Goal: Find specific page/section: Find specific page/section

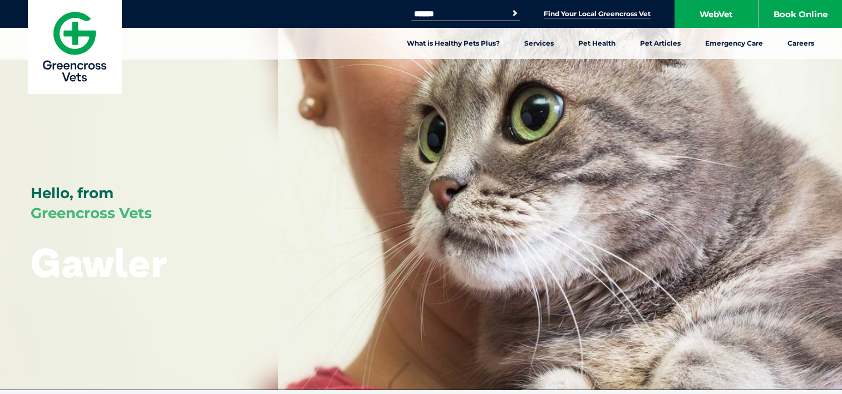
click at [602, 17] on link "Find Your Local Greencross Vet" at bounding box center [597, 13] width 107 height 9
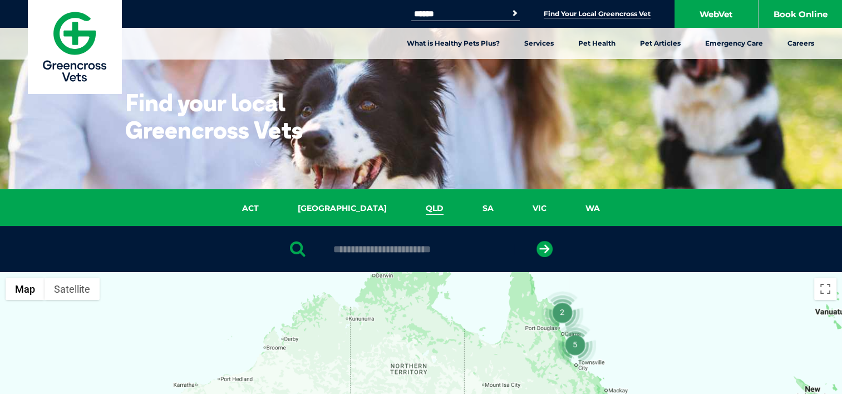
click at [406, 210] on link "QLD" at bounding box center [434, 208] width 57 height 13
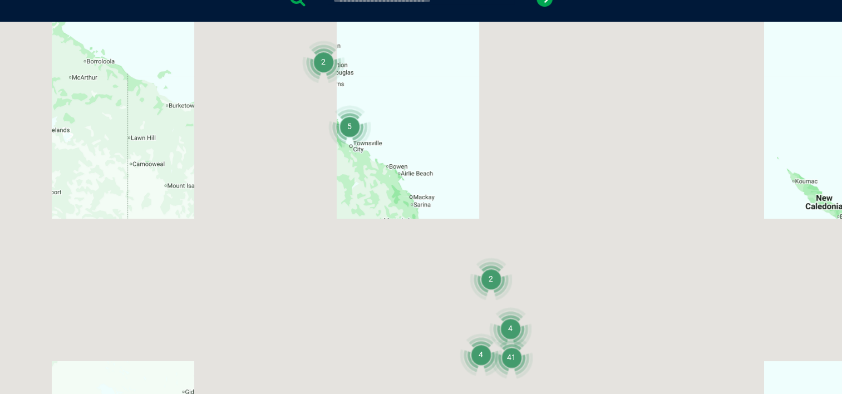
scroll to position [255, 0]
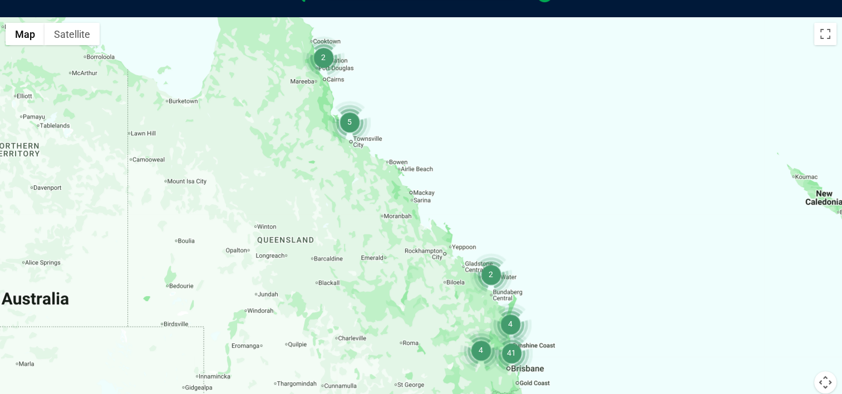
click at [323, 57] on img "2" at bounding box center [323, 57] width 42 height 42
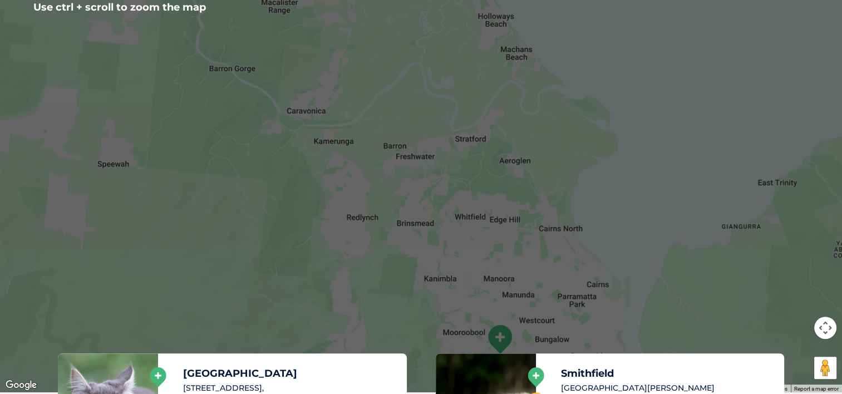
scroll to position [311, 0]
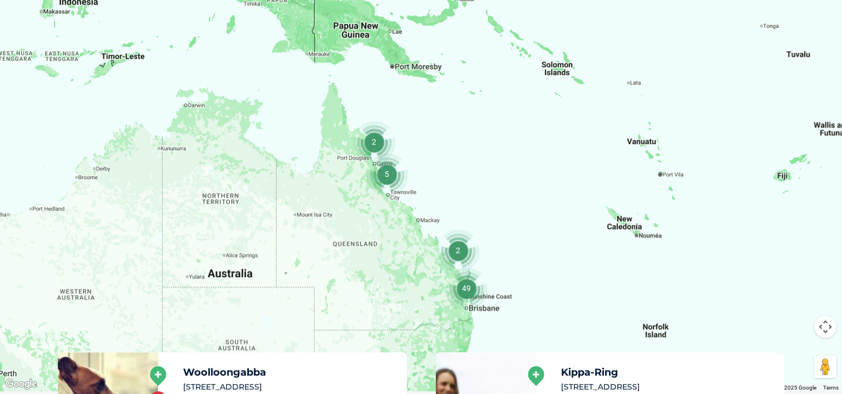
click at [465, 288] on img "49" at bounding box center [466, 288] width 42 height 42
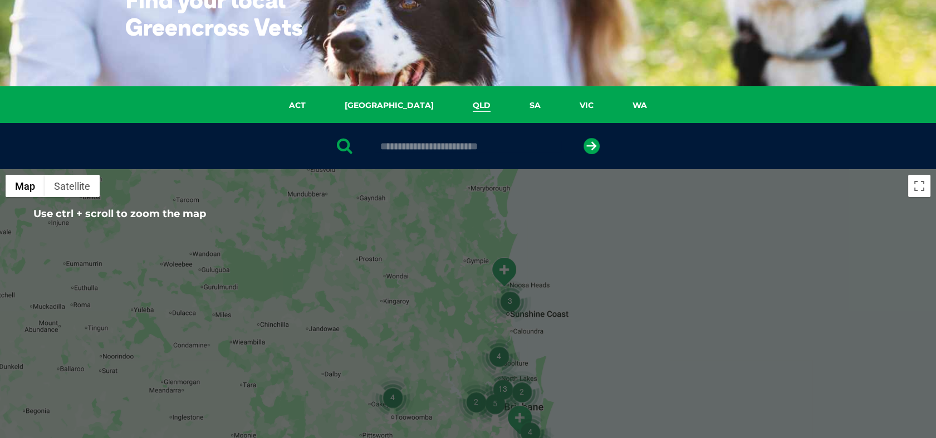
scroll to position [0, 0]
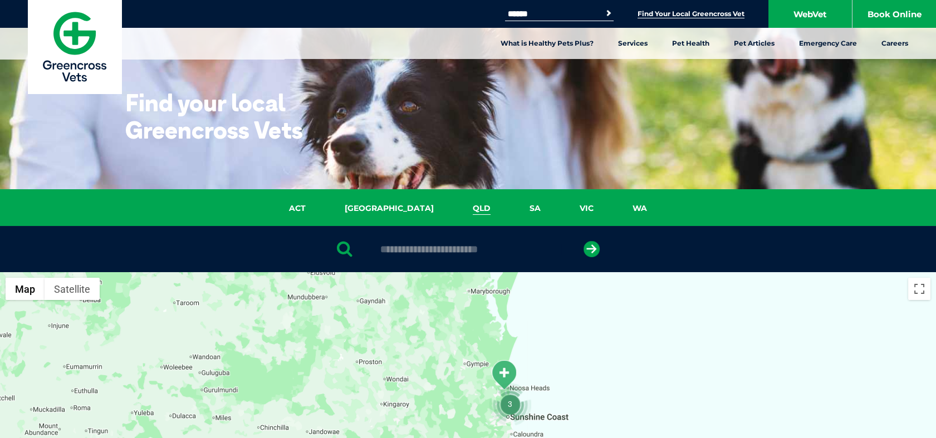
click at [421, 258] on div at bounding box center [468, 249] width 936 height 46
click at [420, 253] on input "text" at bounding box center [468, 249] width 187 height 11
type input "******"
click at [583, 241] on button "submit" at bounding box center [591, 249] width 16 height 16
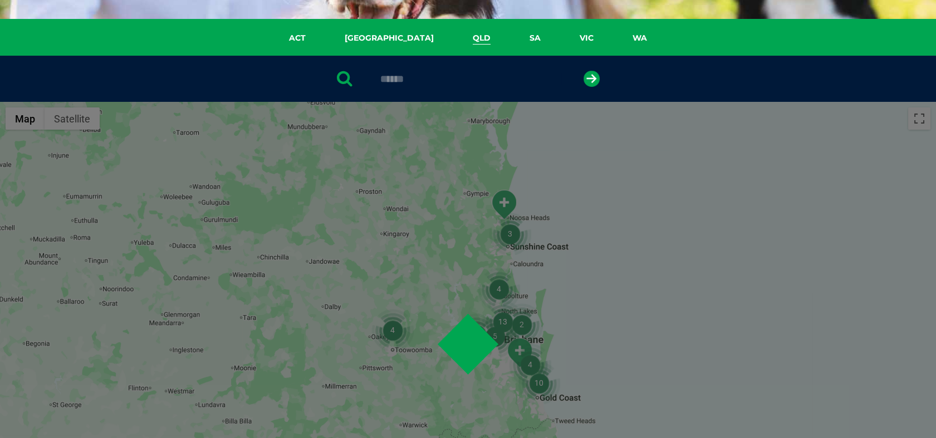
scroll to position [216, 0]
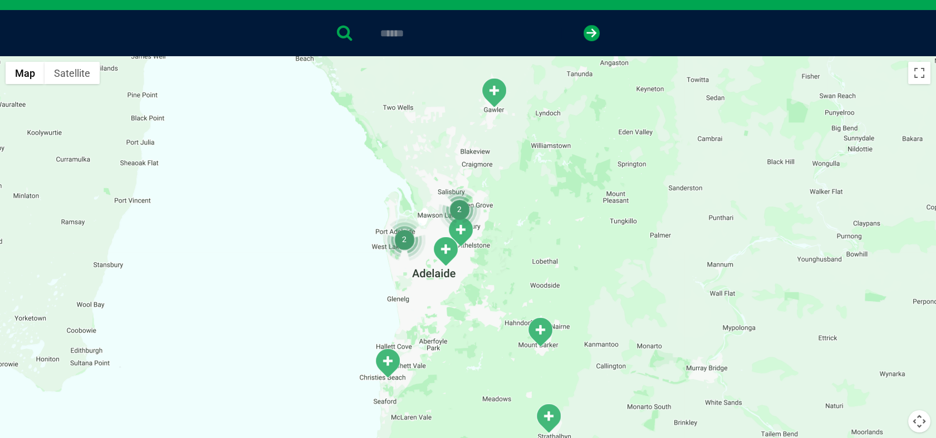
click at [491, 93] on img "Gawler" at bounding box center [494, 92] width 28 height 31
